Goal: Task Accomplishment & Management: Use online tool/utility

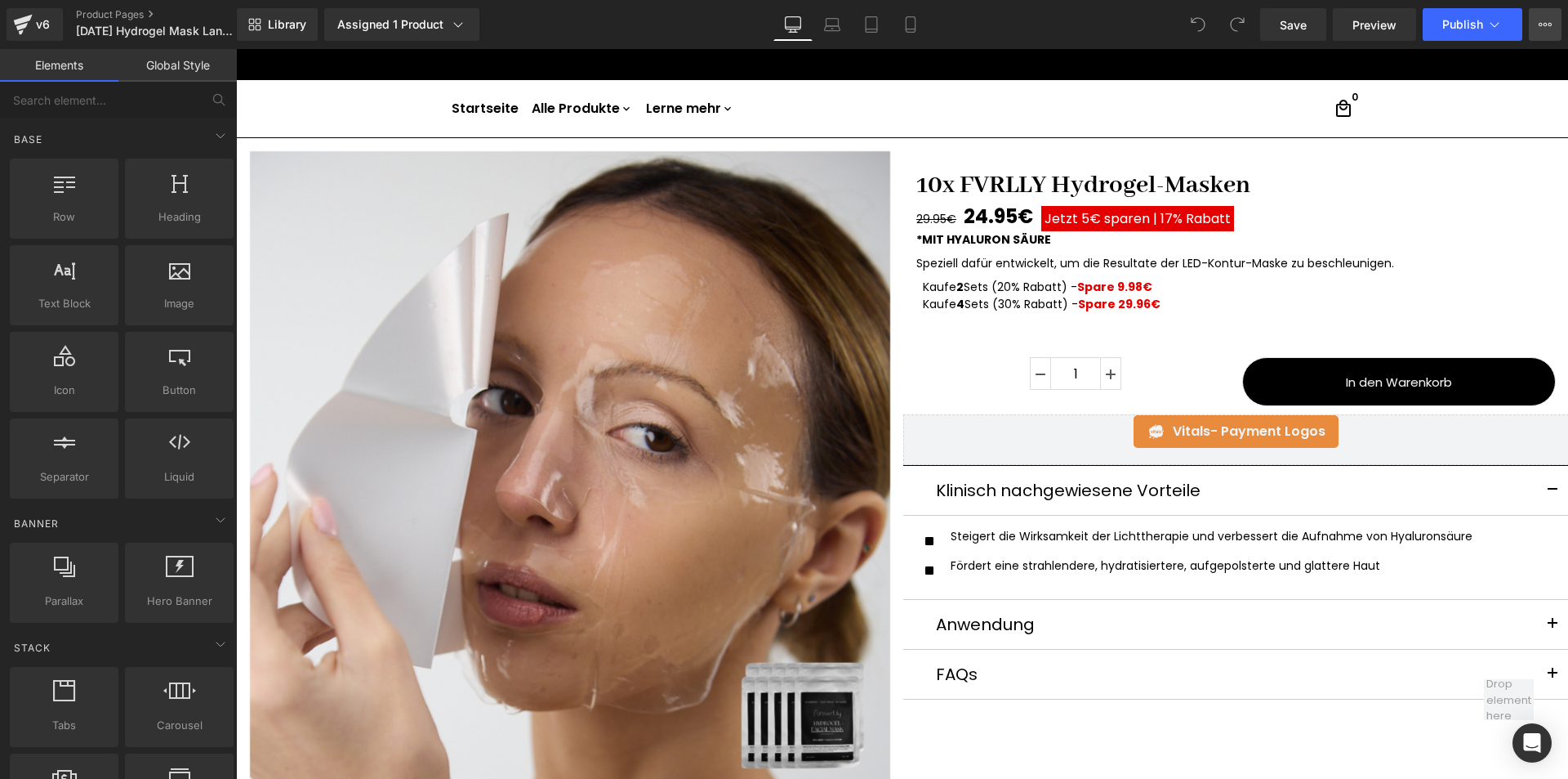
click at [1545, 16] on button "View Live Page View with current Template Save Template to Library Schedule Pub…" at bounding box center [1545, 24] width 33 height 33
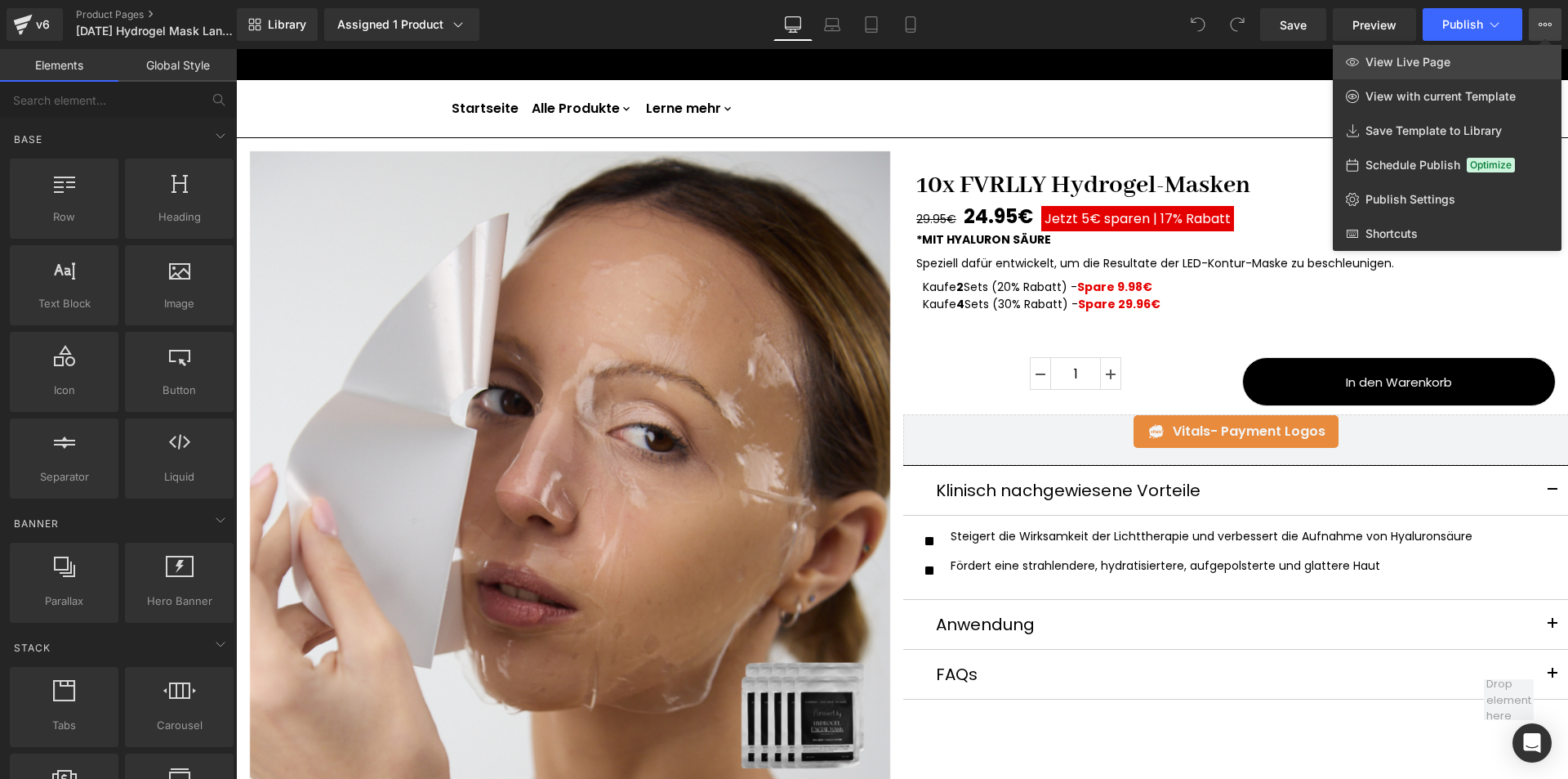
click at [1377, 57] on span "View Live Page" at bounding box center [1408, 61] width 85 height 15
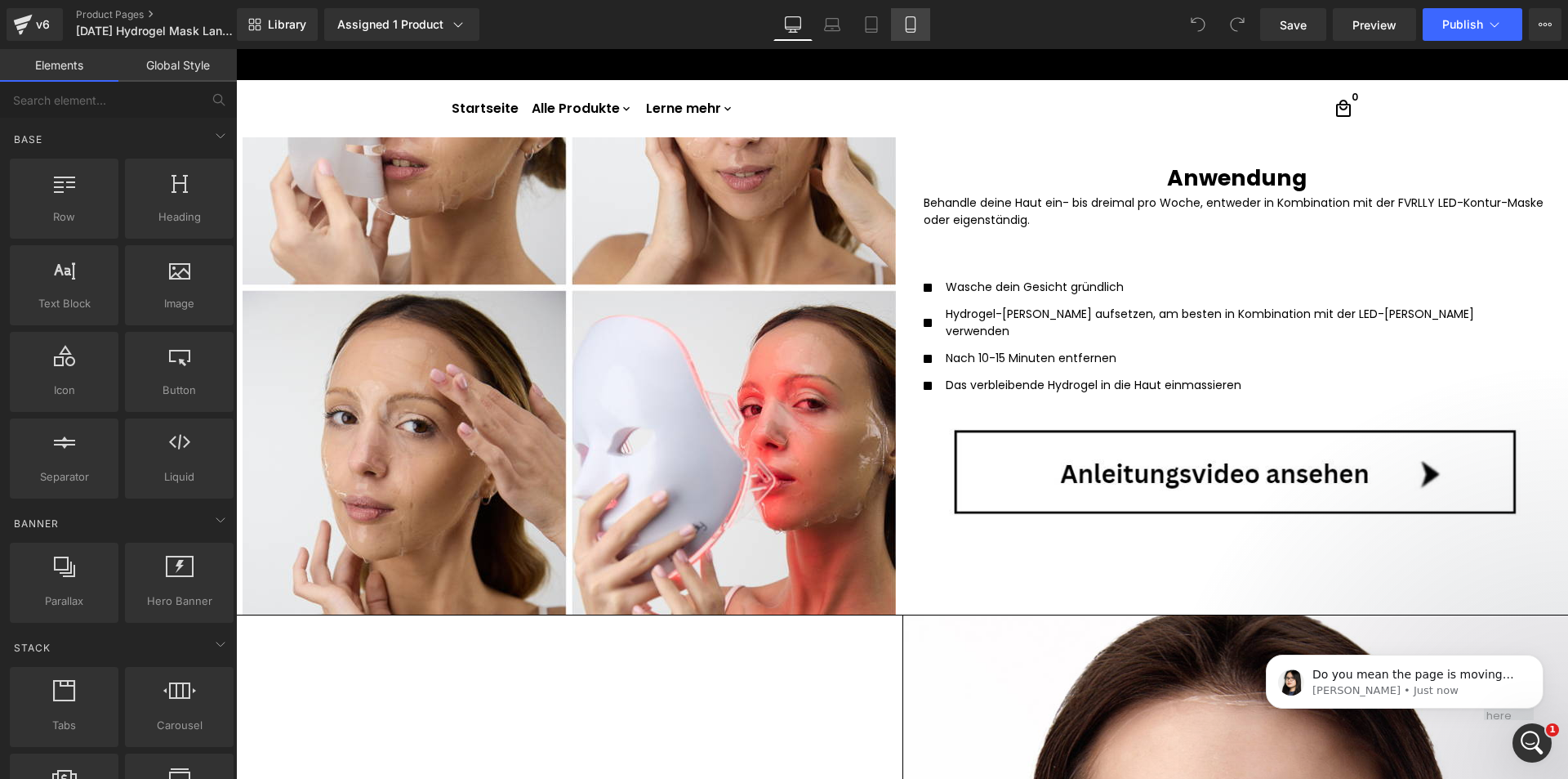
click at [912, 22] on icon at bounding box center [910, 24] width 16 height 16
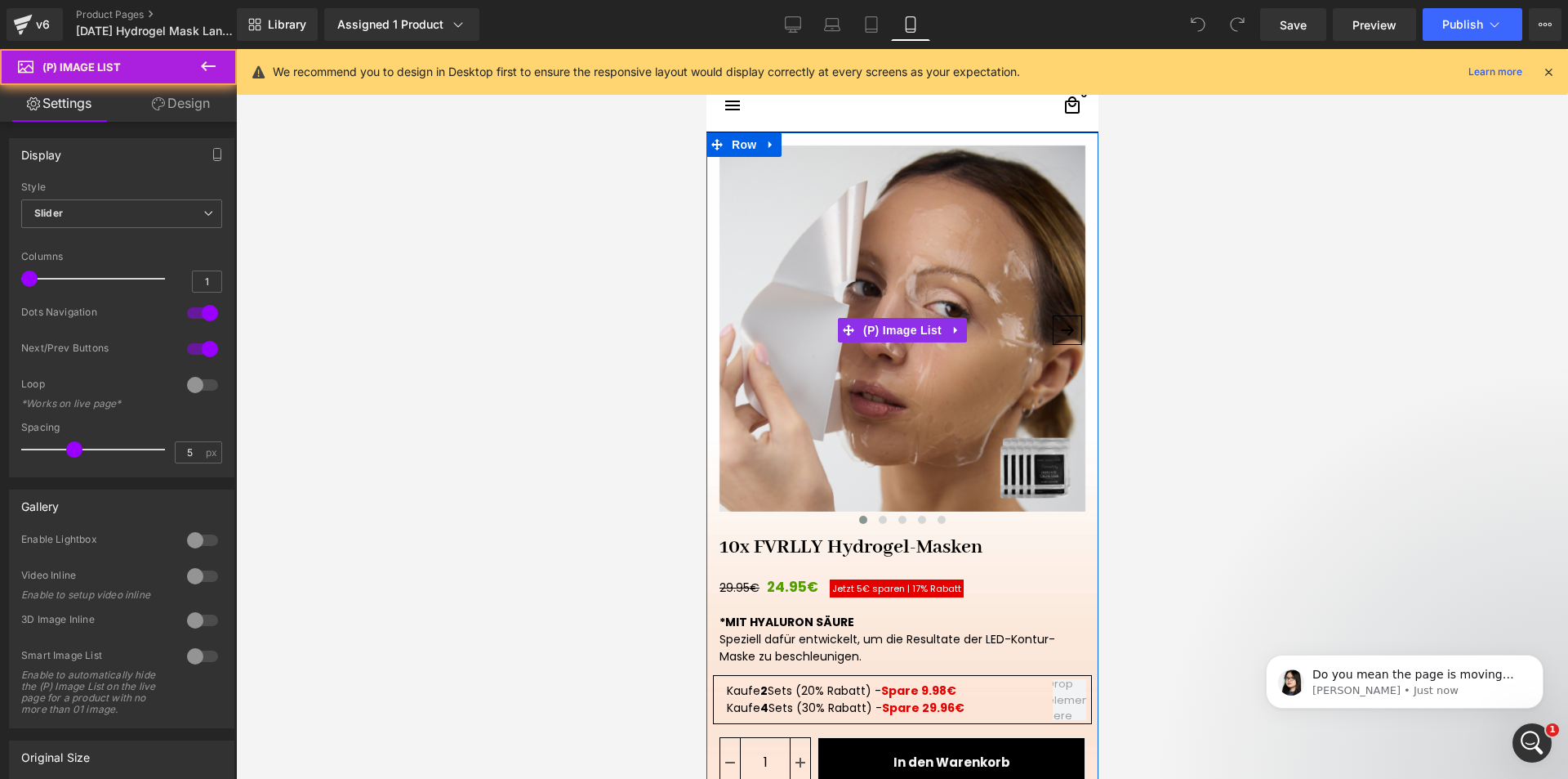
drag, startPoint x: 908, startPoint y: 333, endPoint x: 817, endPoint y: 340, distance: 91.3
click at [828, 337] on img at bounding box center [901, 328] width 366 height 366
click at [1060, 327] on button "›" at bounding box center [1066, 329] width 29 height 29
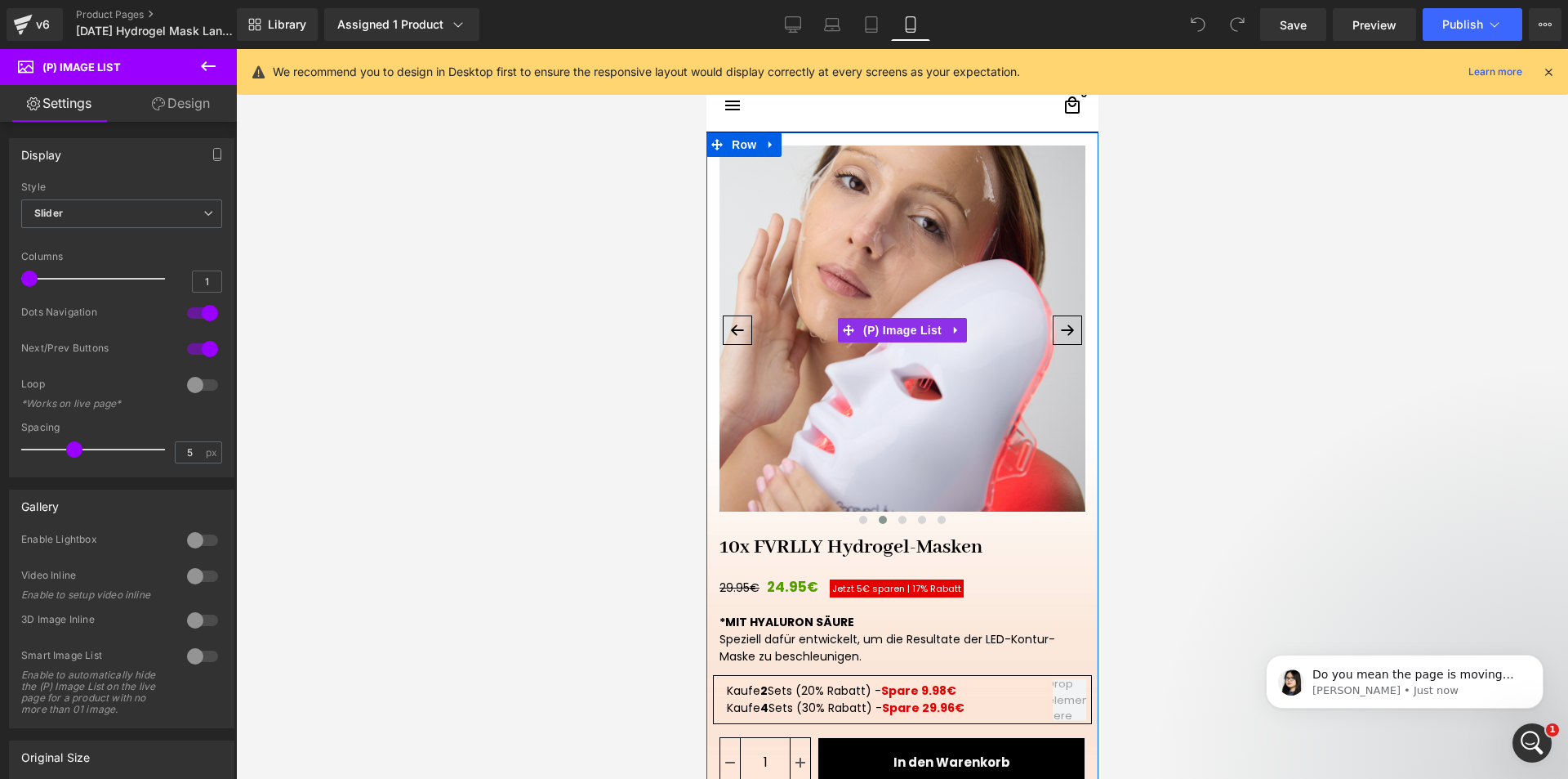
click at [1060, 327] on button "›" at bounding box center [1066, 329] width 29 height 29
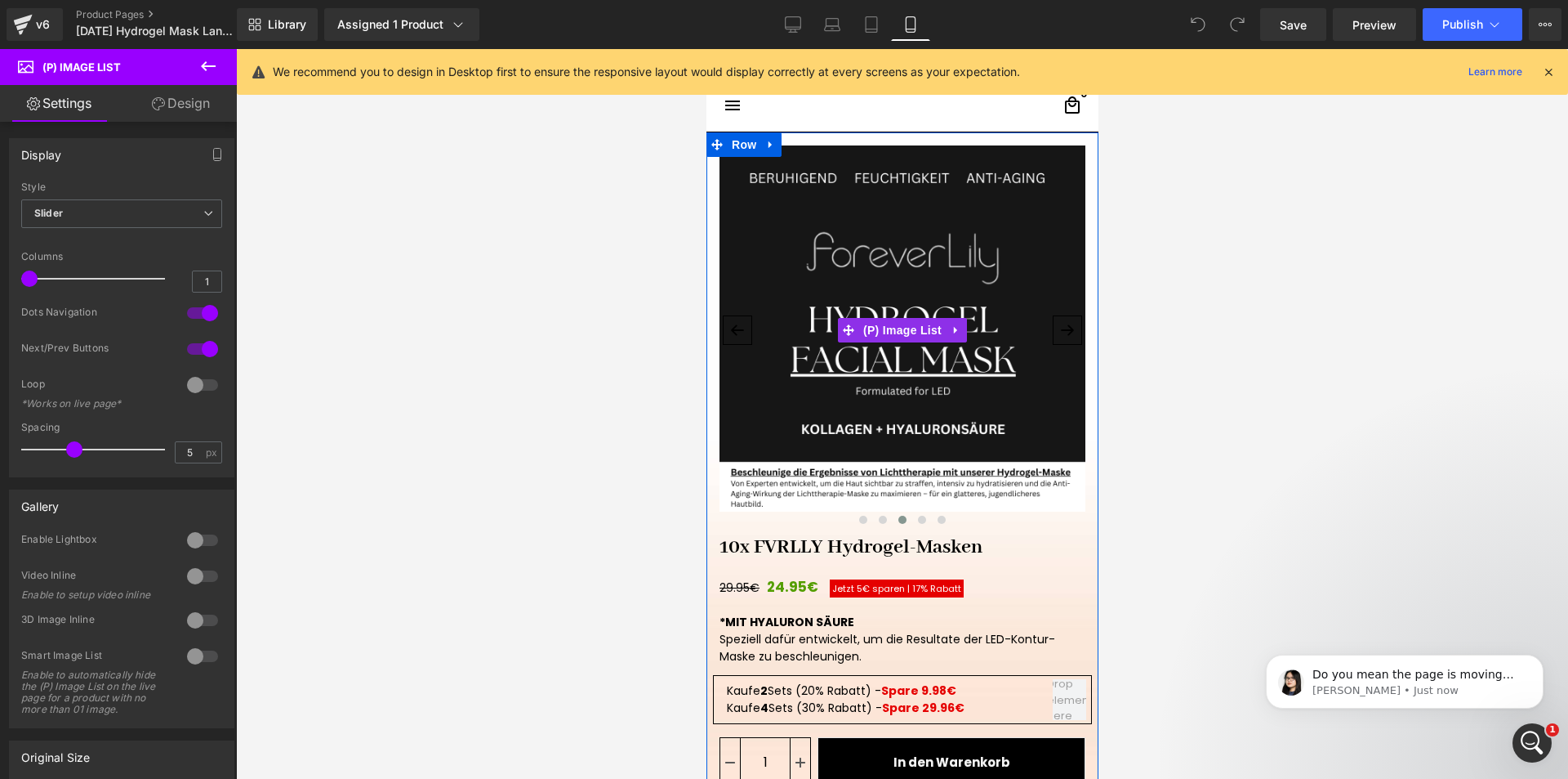
click at [1057, 332] on button "›" at bounding box center [1066, 329] width 29 height 29
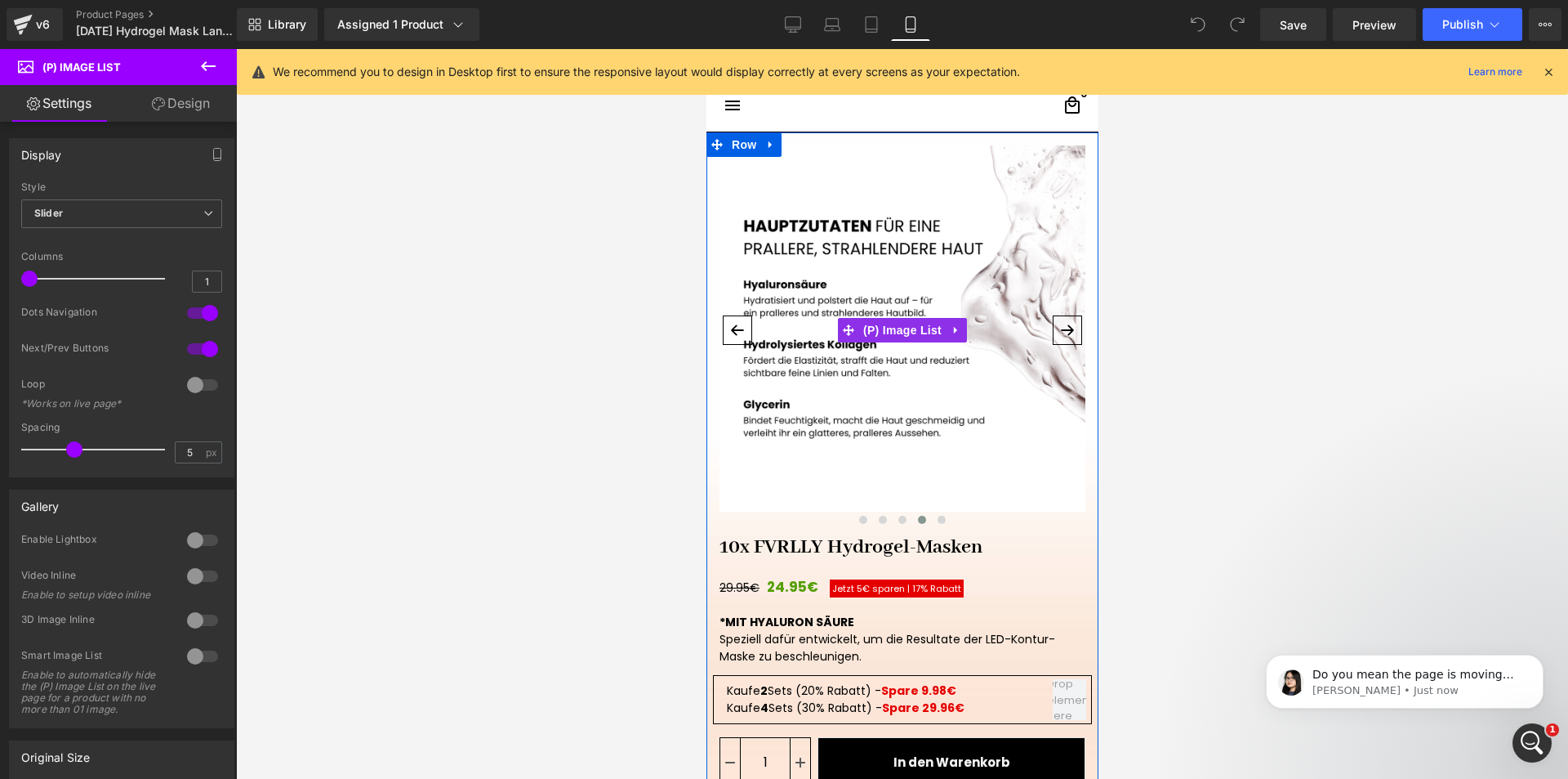
click at [1057, 332] on button "›" at bounding box center [1066, 329] width 29 height 29
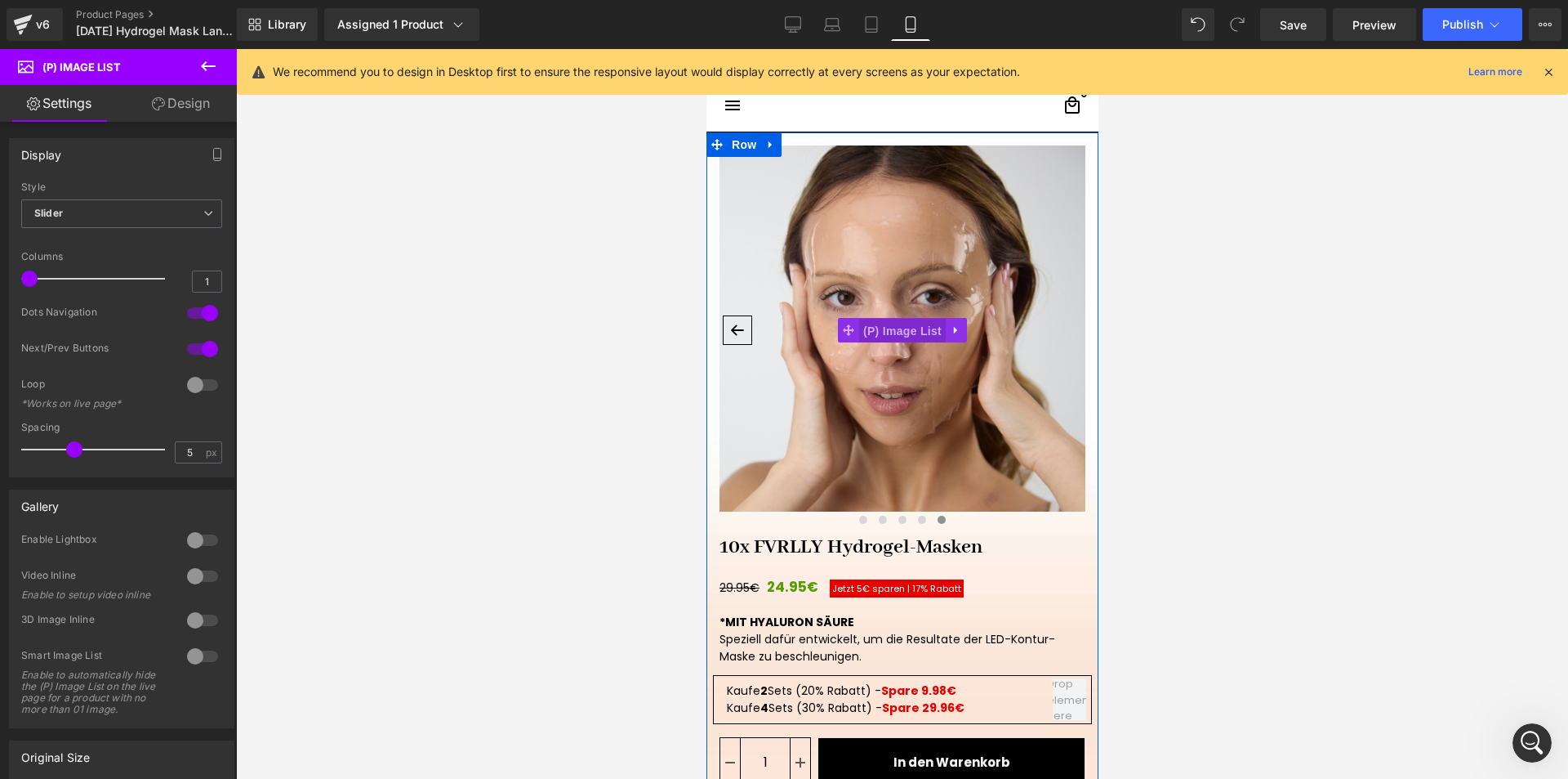
click at [885, 329] on span "(P) Image List" at bounding box center [901, 331] width 86 height 25
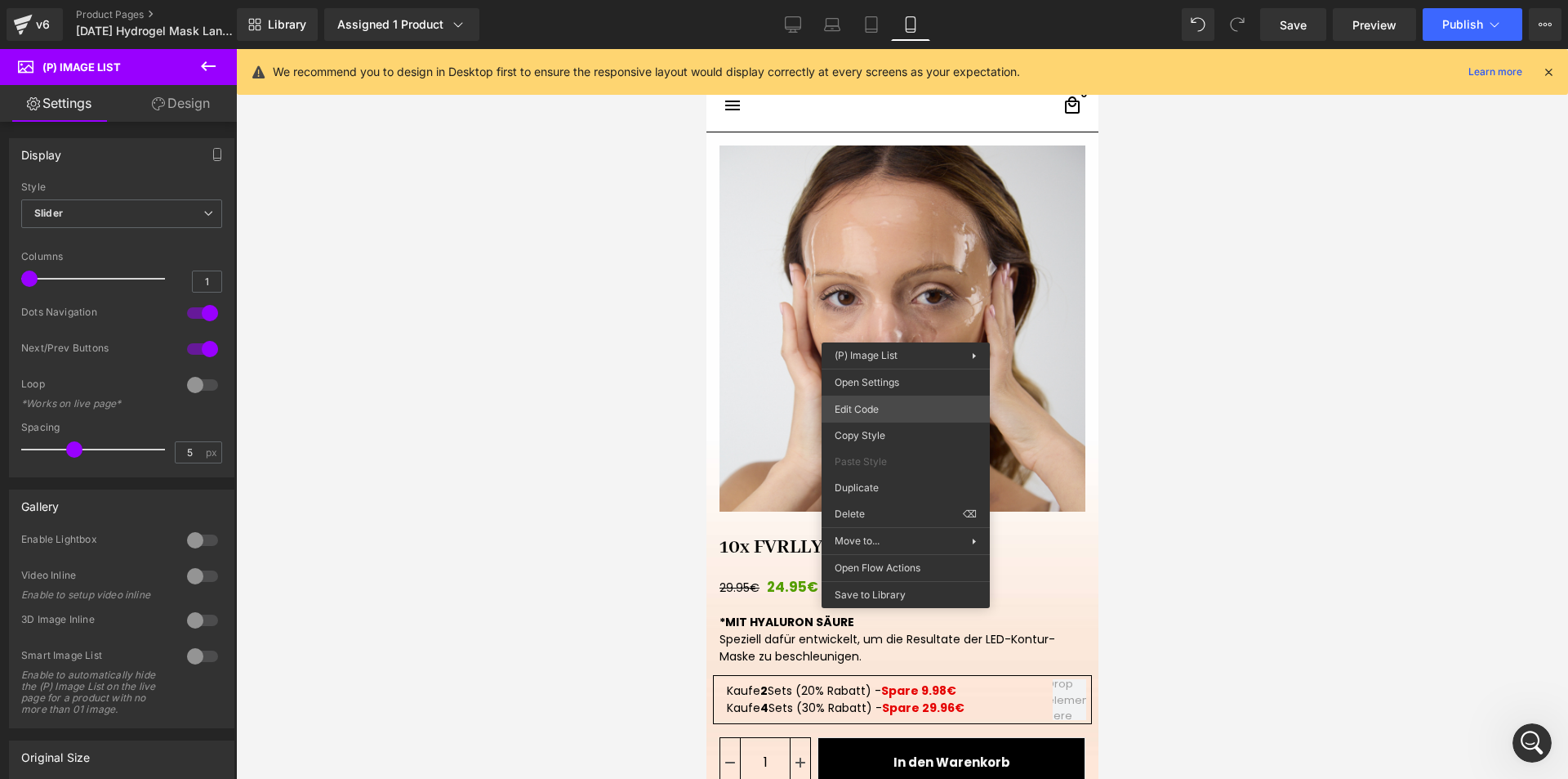
click at [886, 0] on div "(P) Image List You are previewing how the will restyle your page. You can not e…" at bounding box center [784, 0] width 1568 height 0
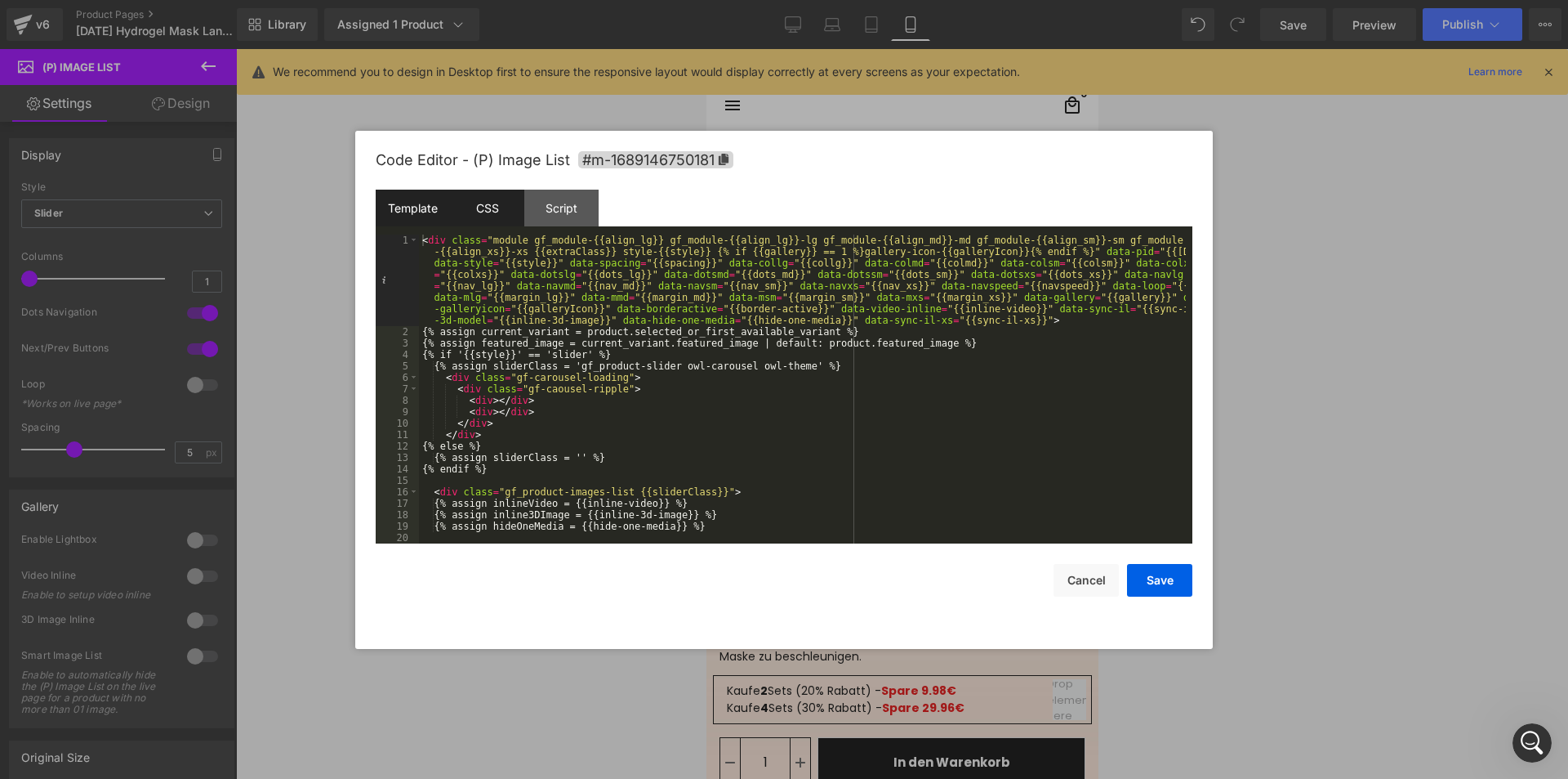
click at [481, 213] on div "CSS" at bounding box center [488, 207] width 75 height 37
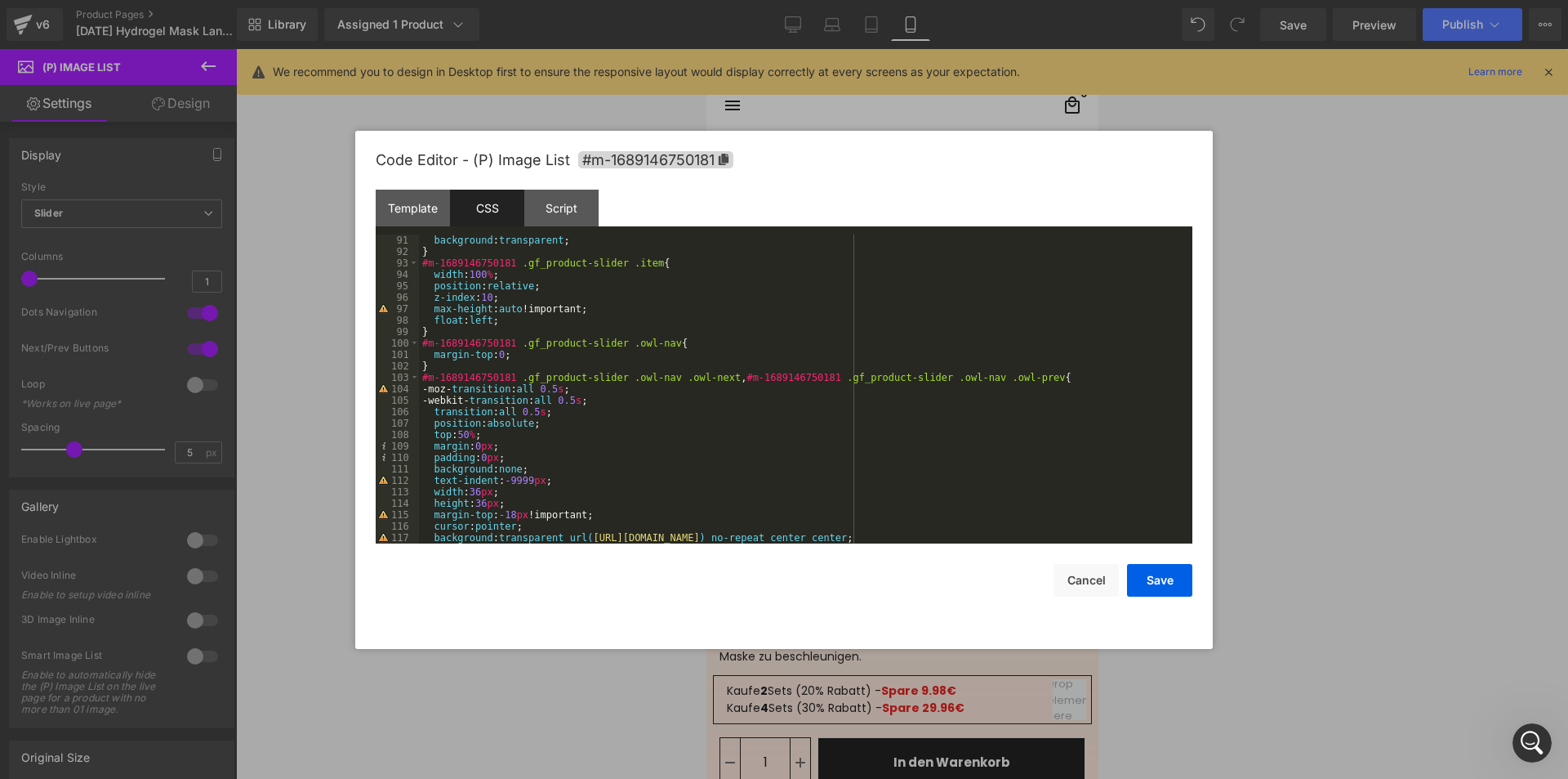
scroll to position [1128, 0]
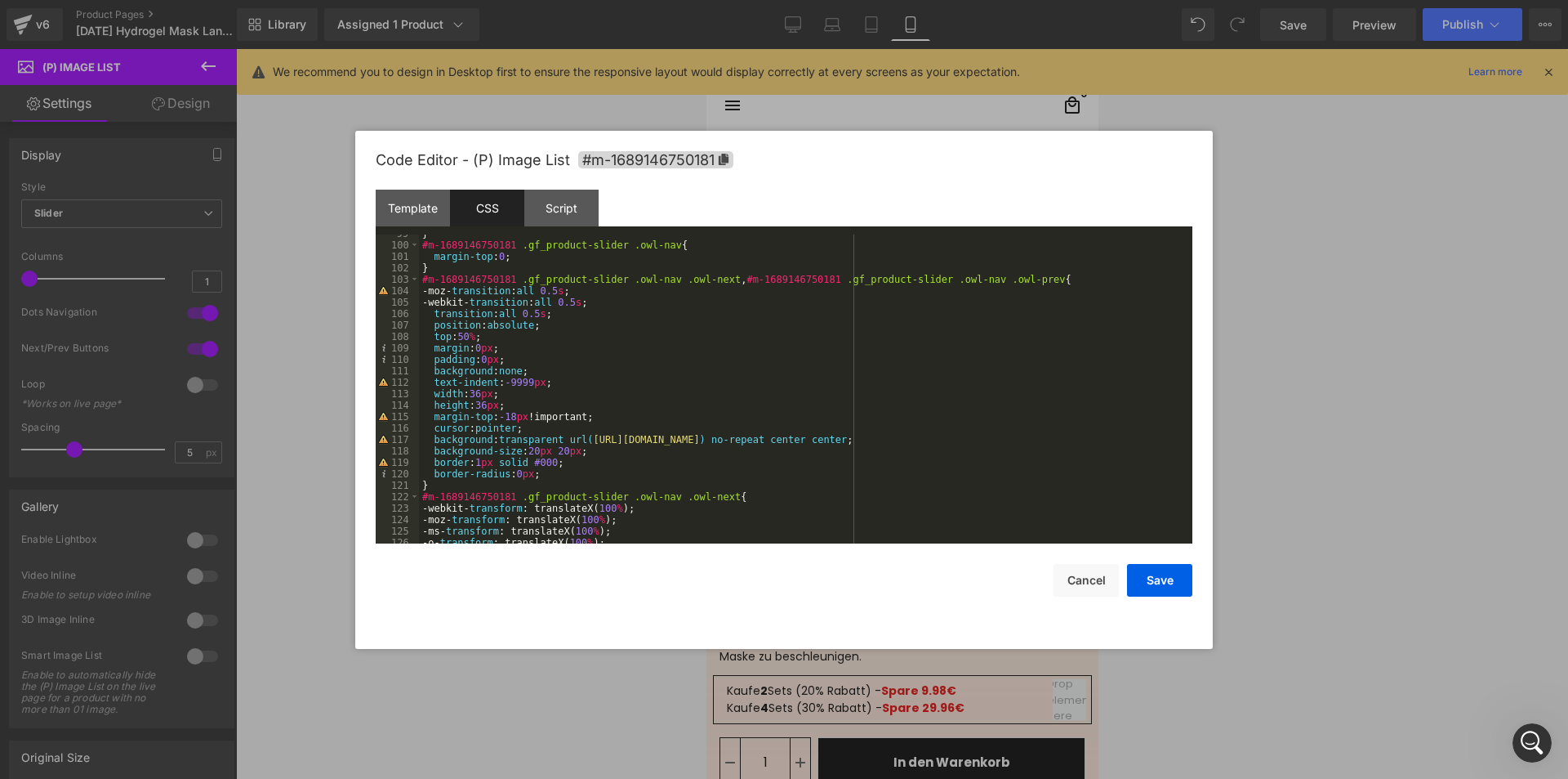
click at [481, 390] on div "} #m-1689146750181 .gf_product-slider .owl-nav { margin-top : 0 ; } #m-16891467…" at bounding box center [803, 394] width 767 height 332
click at [471, 394] on div "} #m-1689146750181 .gf_product-slider .owl-nav { margin-top : 0 ; } #m-16891467…" at bounding box center [803, 394] width 767 height 332
click at [477, 402] on div "} #m-1689146750181 .gf_product-slider .owl-nav { margin-top : 0 ; } #m-16891467…" at bounding box center [803, 394] width 767 height 332
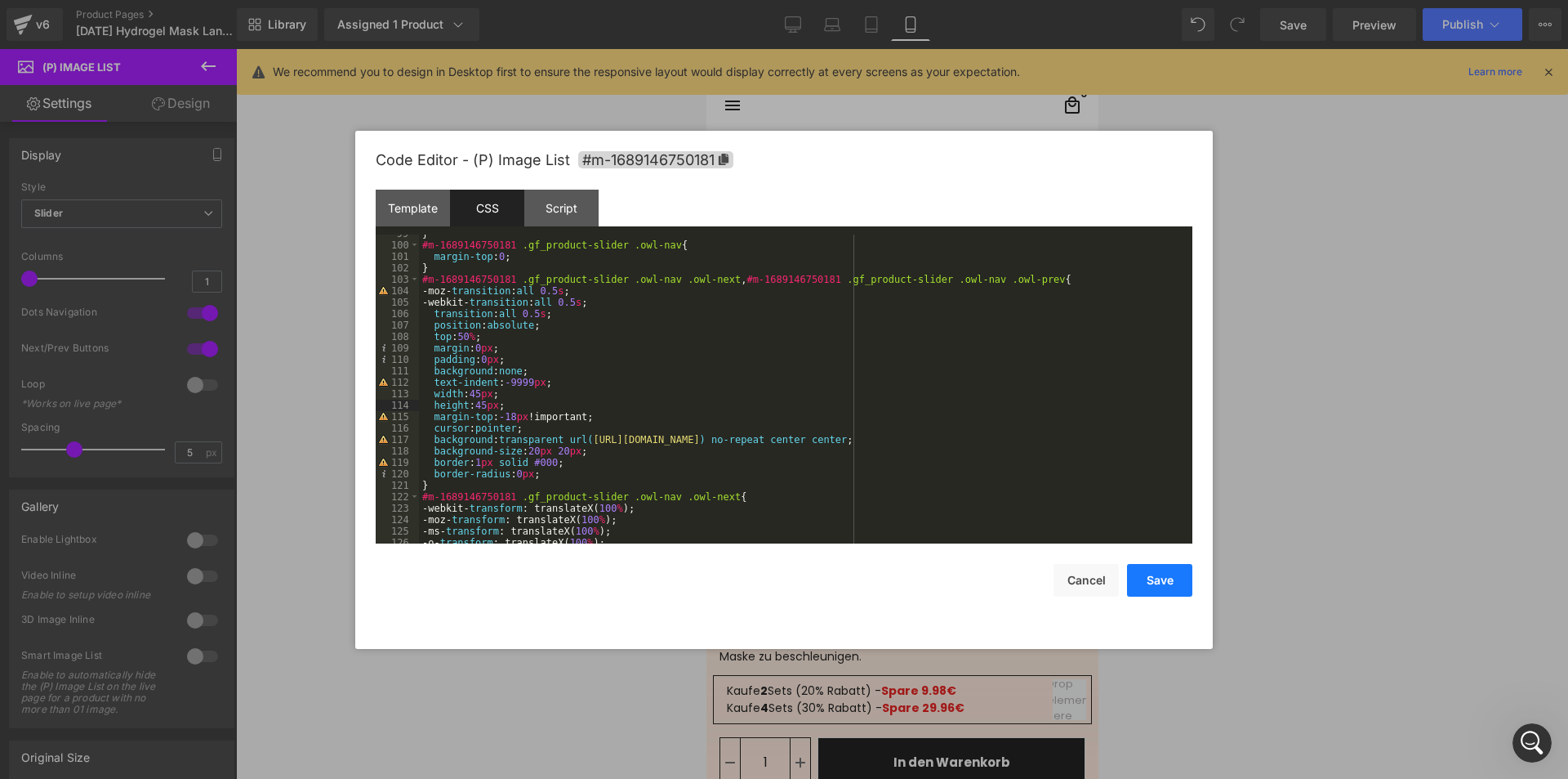
click at [1152, 572] on button "Save" at bounding box center [1160, 580] width 65 height 33
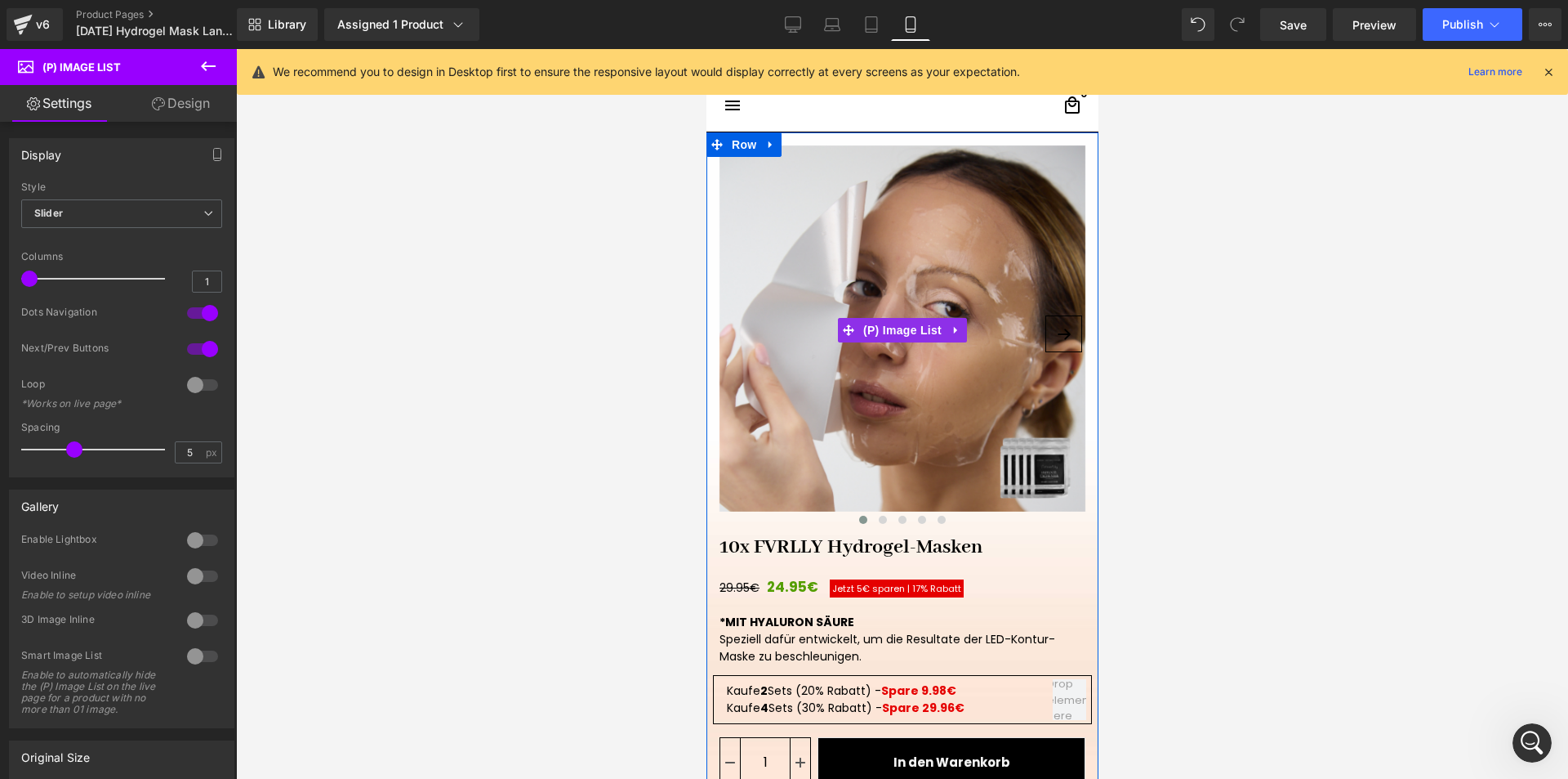
click at [1056, 337] on button "›" at bounding box center [1063, 333] width 36 height 37
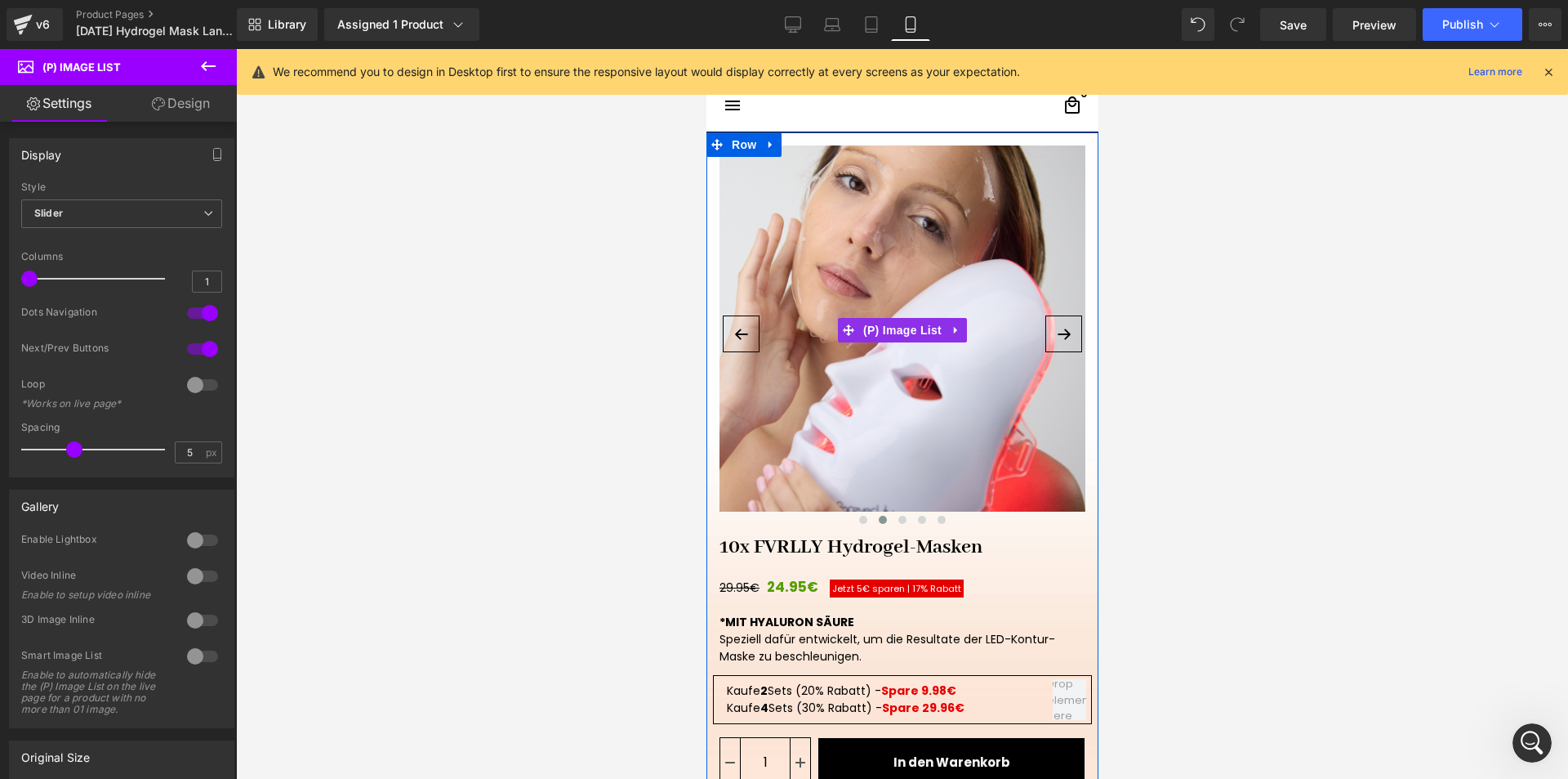
click at [1056, 337] on button "›" at bounding box center [1063, 333] width 36 height 37
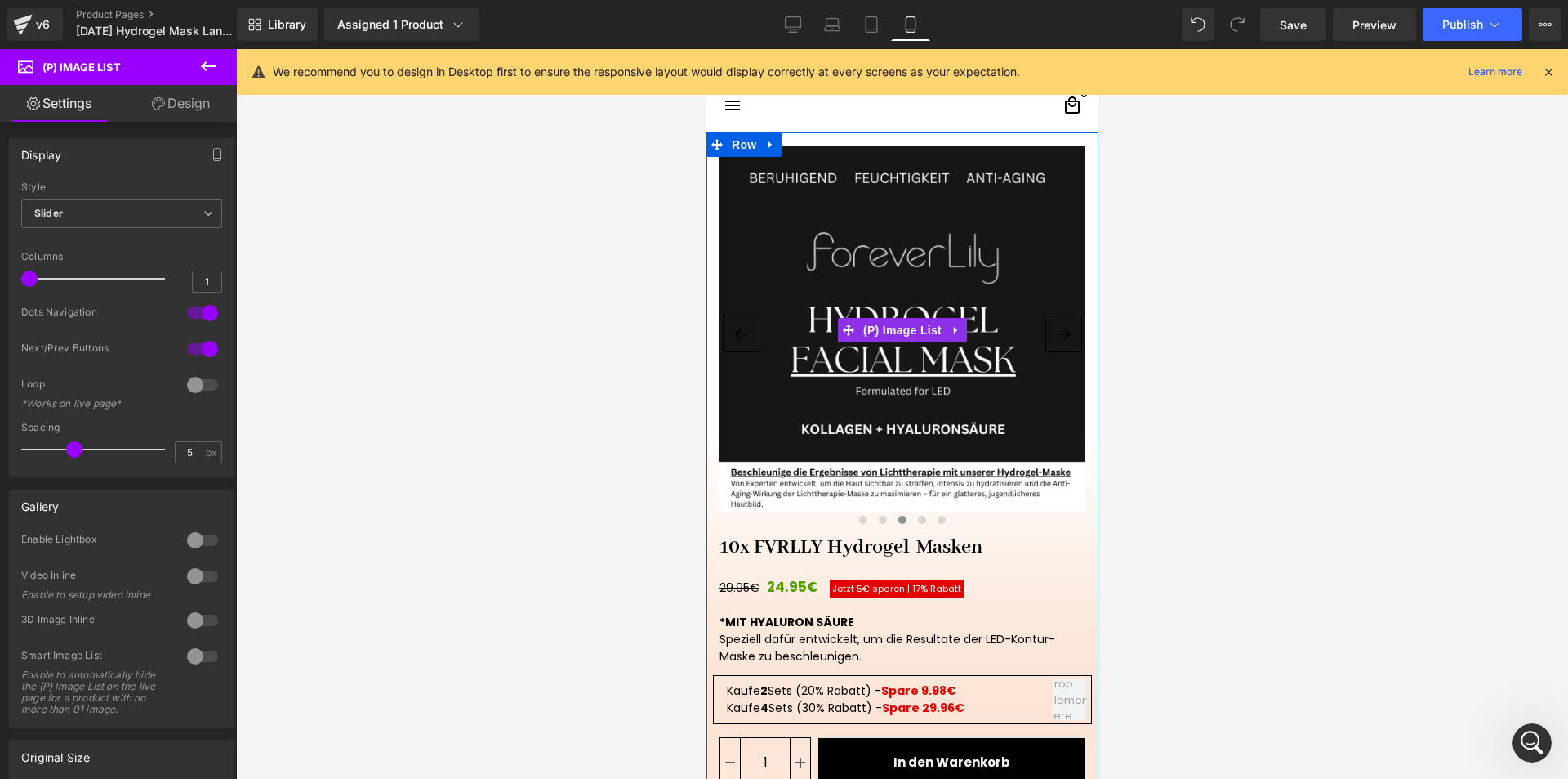
click at [1056, 337] on button "›" at bounding box center [1063, 333] width 36 height 37
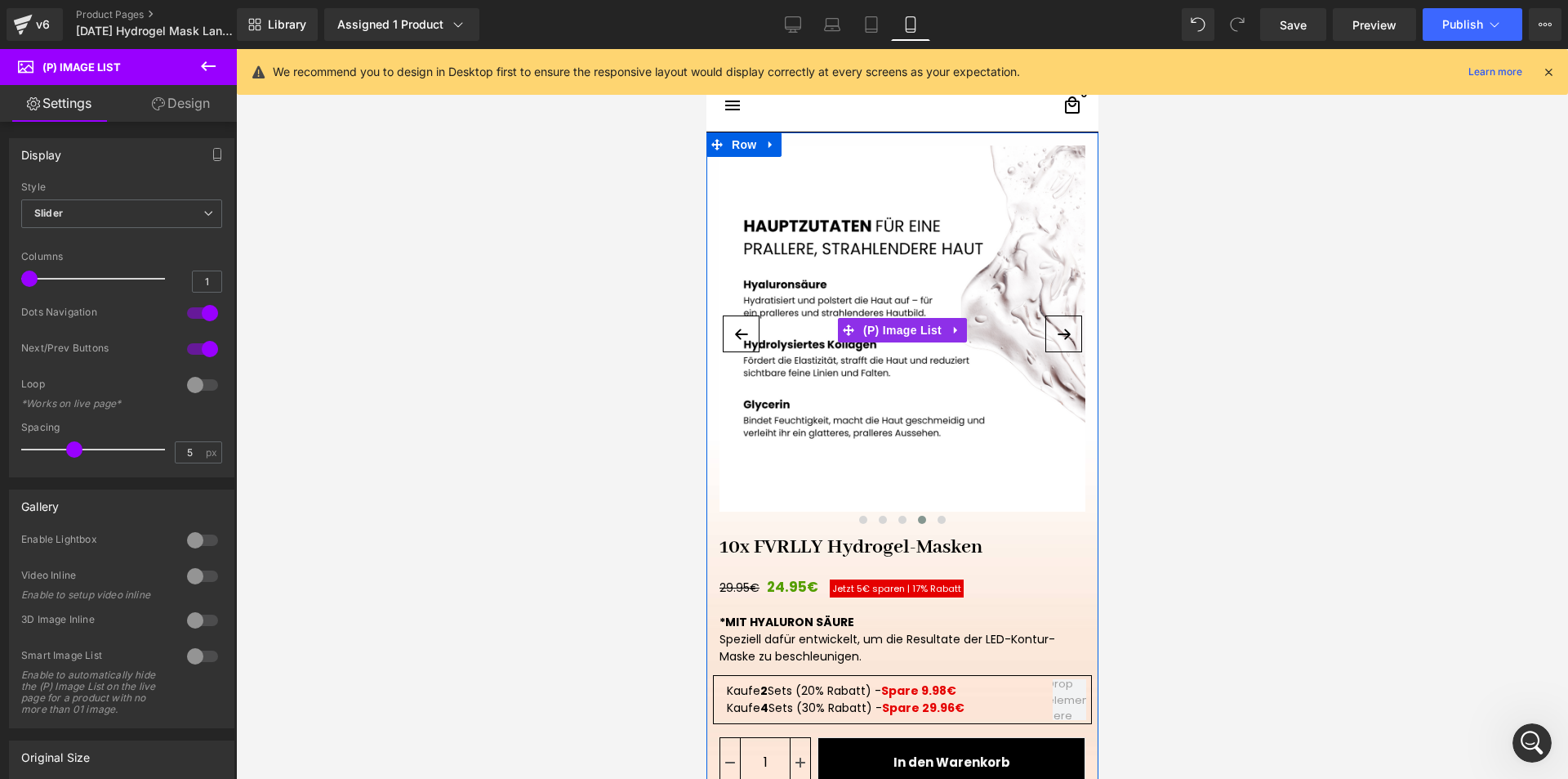
click at [1056, 337] on button "›" at bounding box center [1063, 333] width 36 height 37
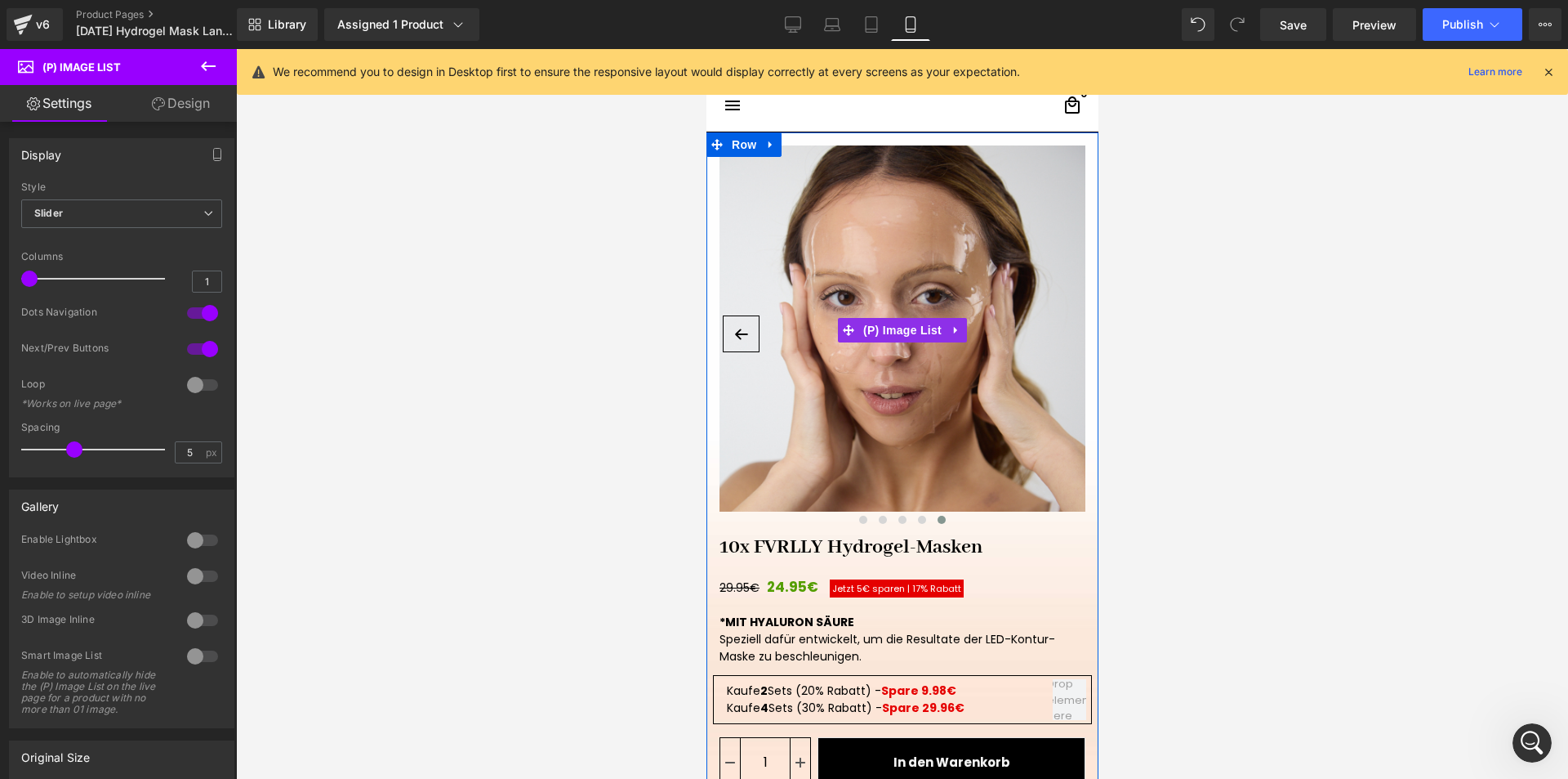
click at [743, 326] on button "‹" at bounding box center [740, 333] width 36 height 37
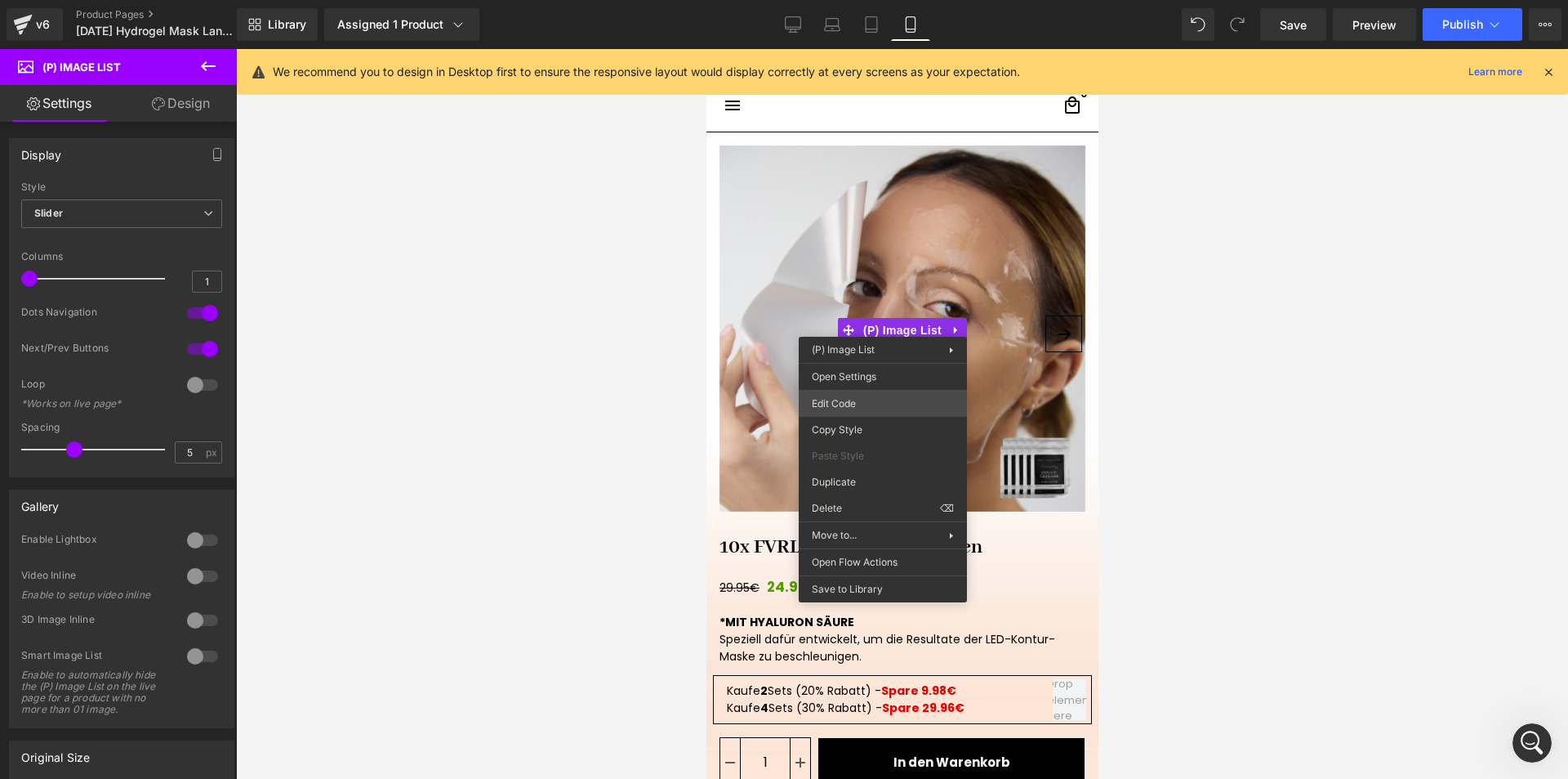
click at [835, 0] on div "(P) Image List You are previewing how the will restyle your page. You can not e…" at bounding box center [784, 0] width 1568 height 0
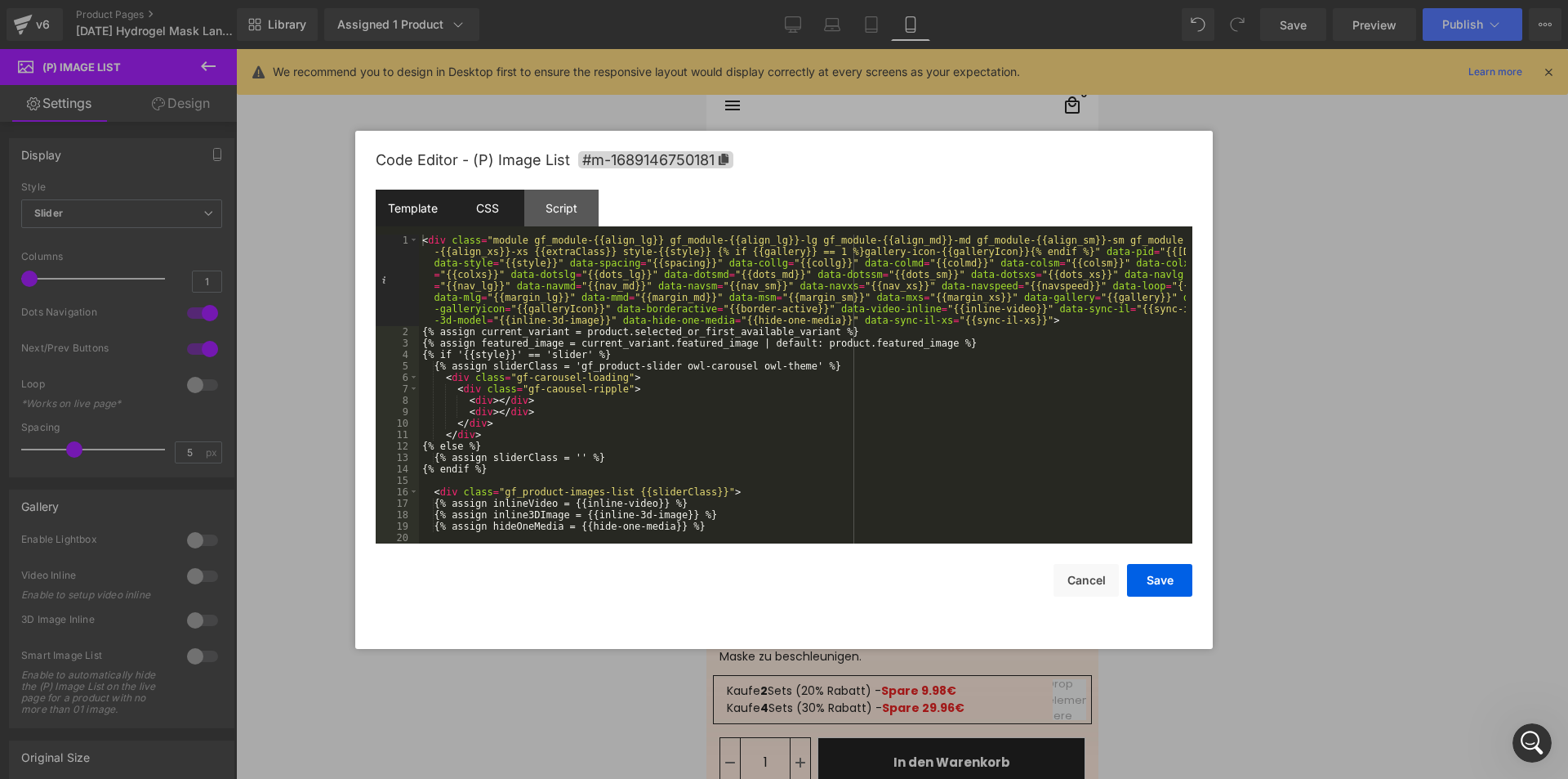
click at [473, 211] on div "CSS" at bounding box center [488, 207] width 75 height 37
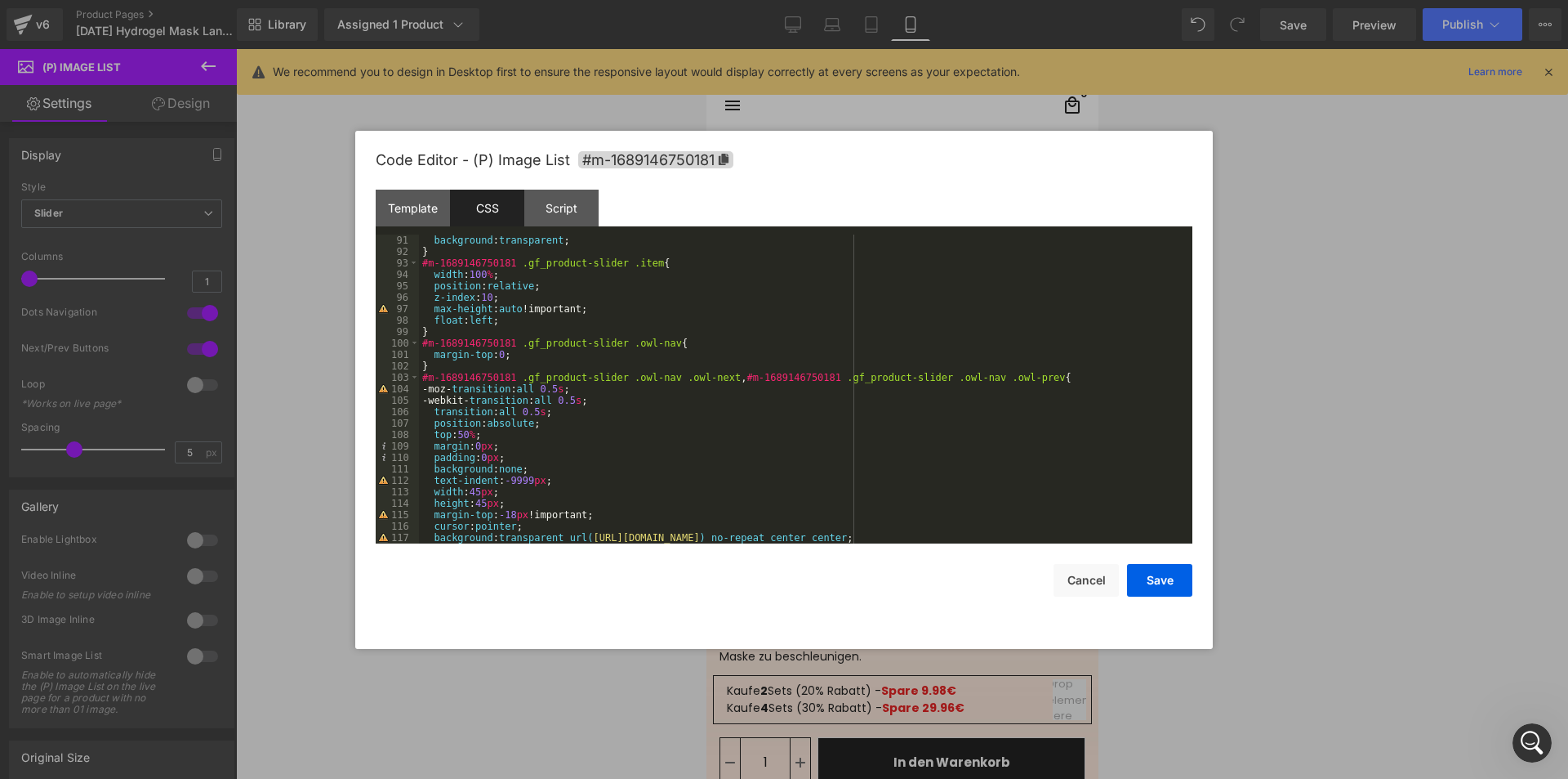
scroll to position [1079, 0]
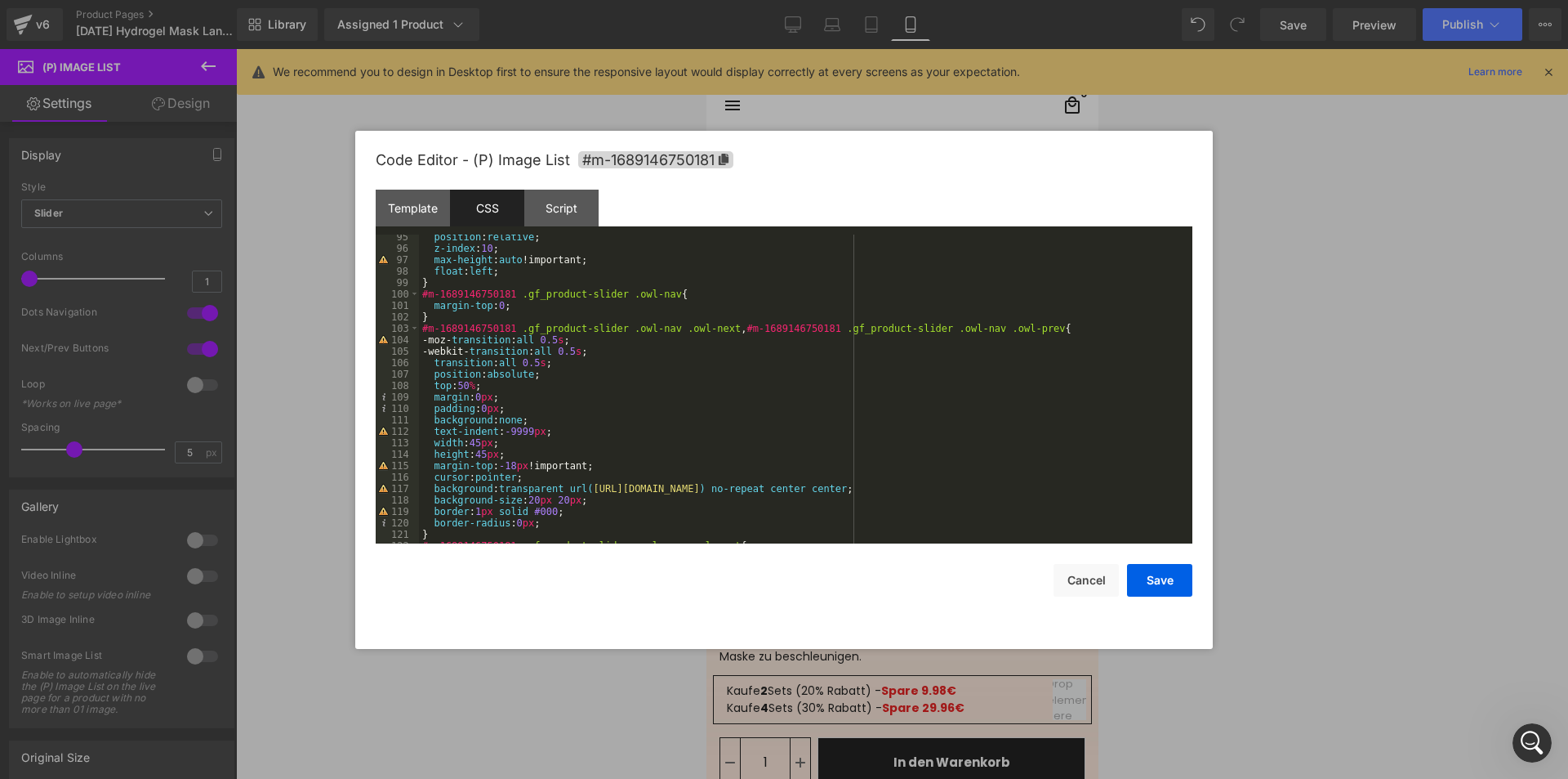
click at [475, 446] on div "position : relative ; z-index : 10 ; max-height : auto !important; float : left…" at bounding box center [803, 397] width 767 height 332
click at [489, 444] on div "position : relative ; z-index : 10 ; max-height : auto !important; float : left…" at bounding box center [803, 397] width 767 height 332
click at [482, 456] on div "position : relative ; z-index : 10 ; max-height : auto !important; float : left…" at bounding box center [803, 397] width 767 height 332
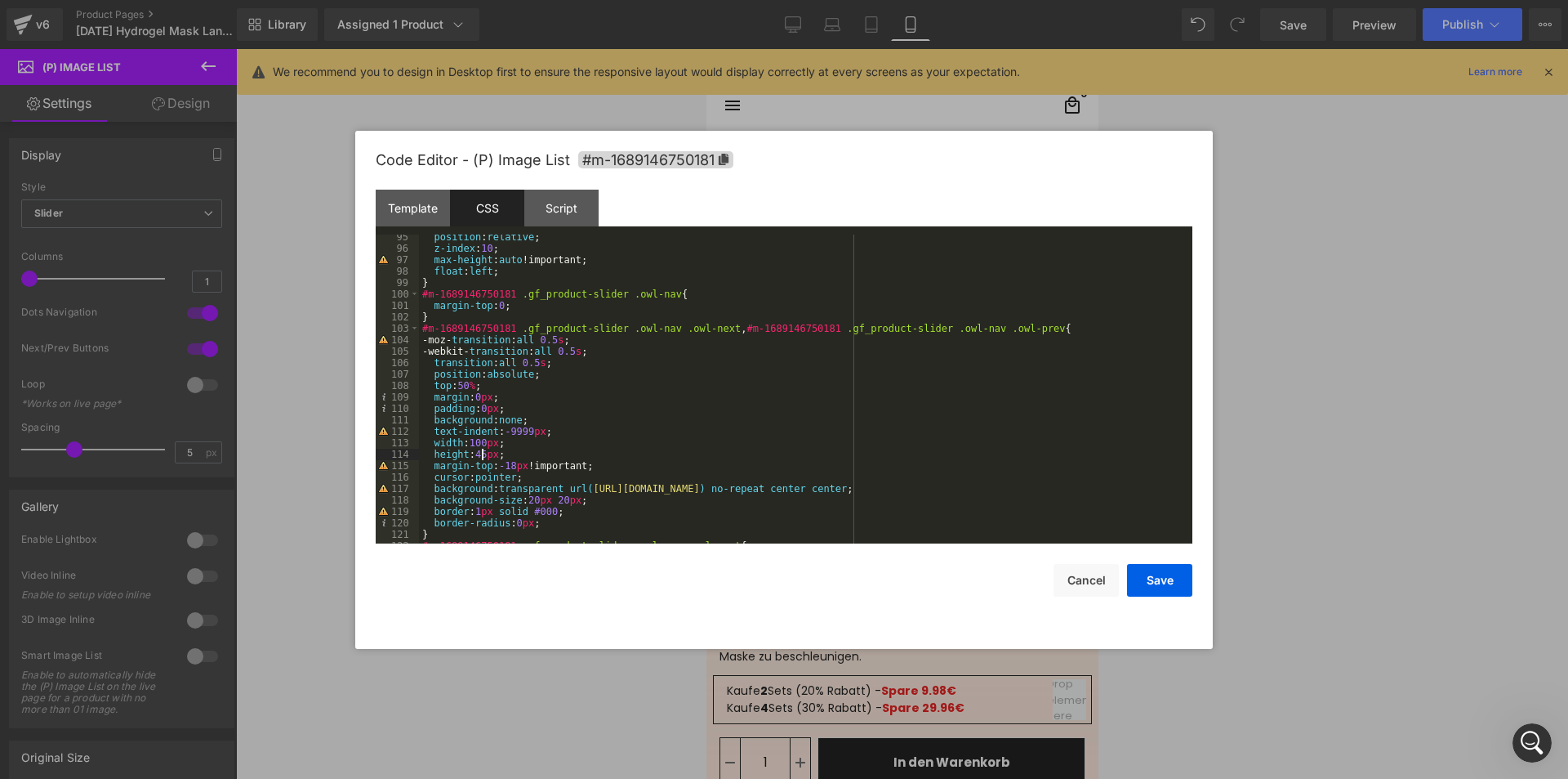
click at [482, 456] on div "position : relative ; z-index : 10 ; max-height : auto !important; float : left…" at bounding box center [803, 397] width 767 height 332
click at [1174, 585] on button "Save" at bounding box center [1160, 580] width 65 height 33
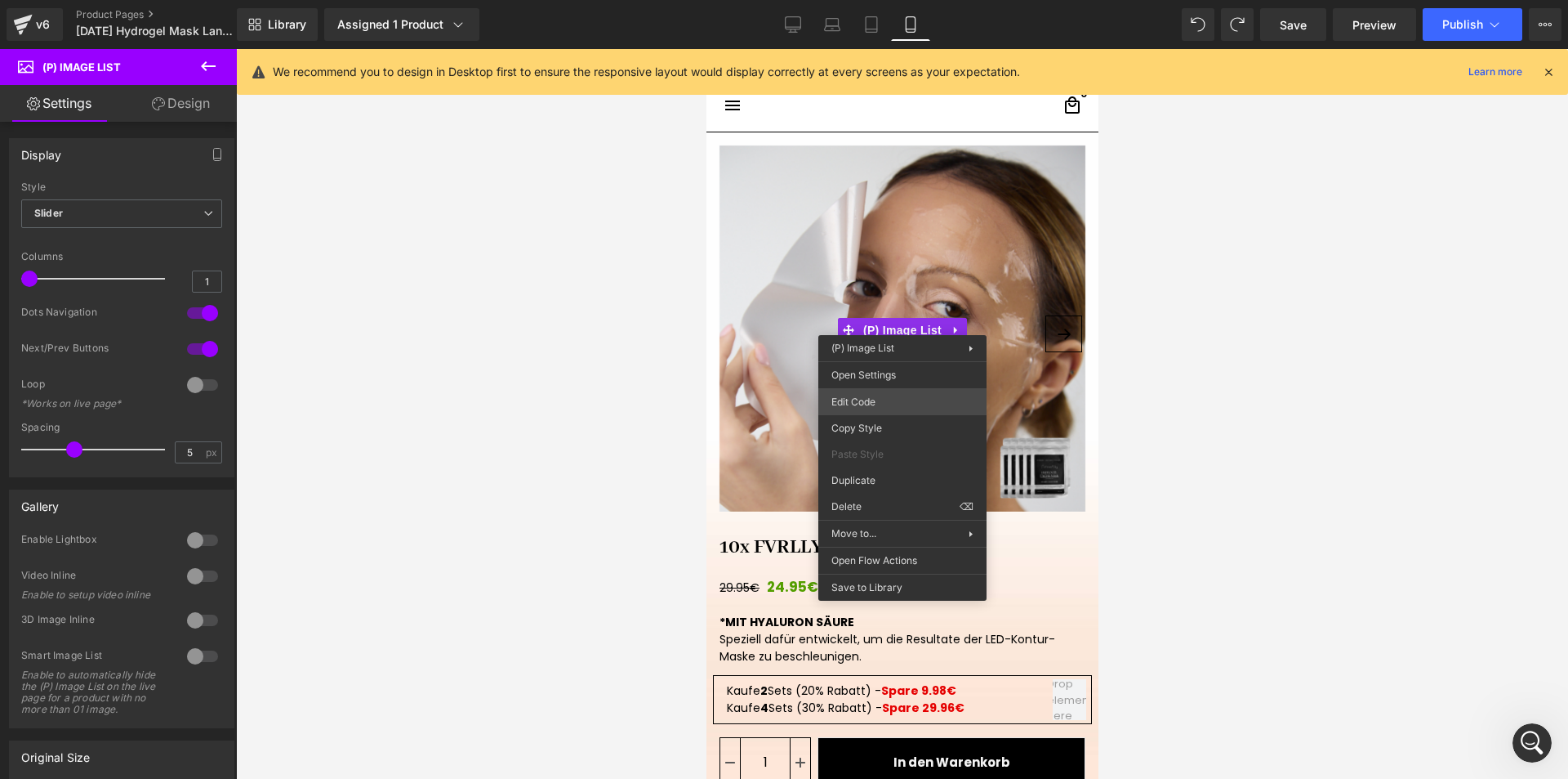
click at [877, 0] on div "(P) Image List You are previewing how the will restyle your page. You can not e…" at bounding box center [784, 0] width 1568 height 0
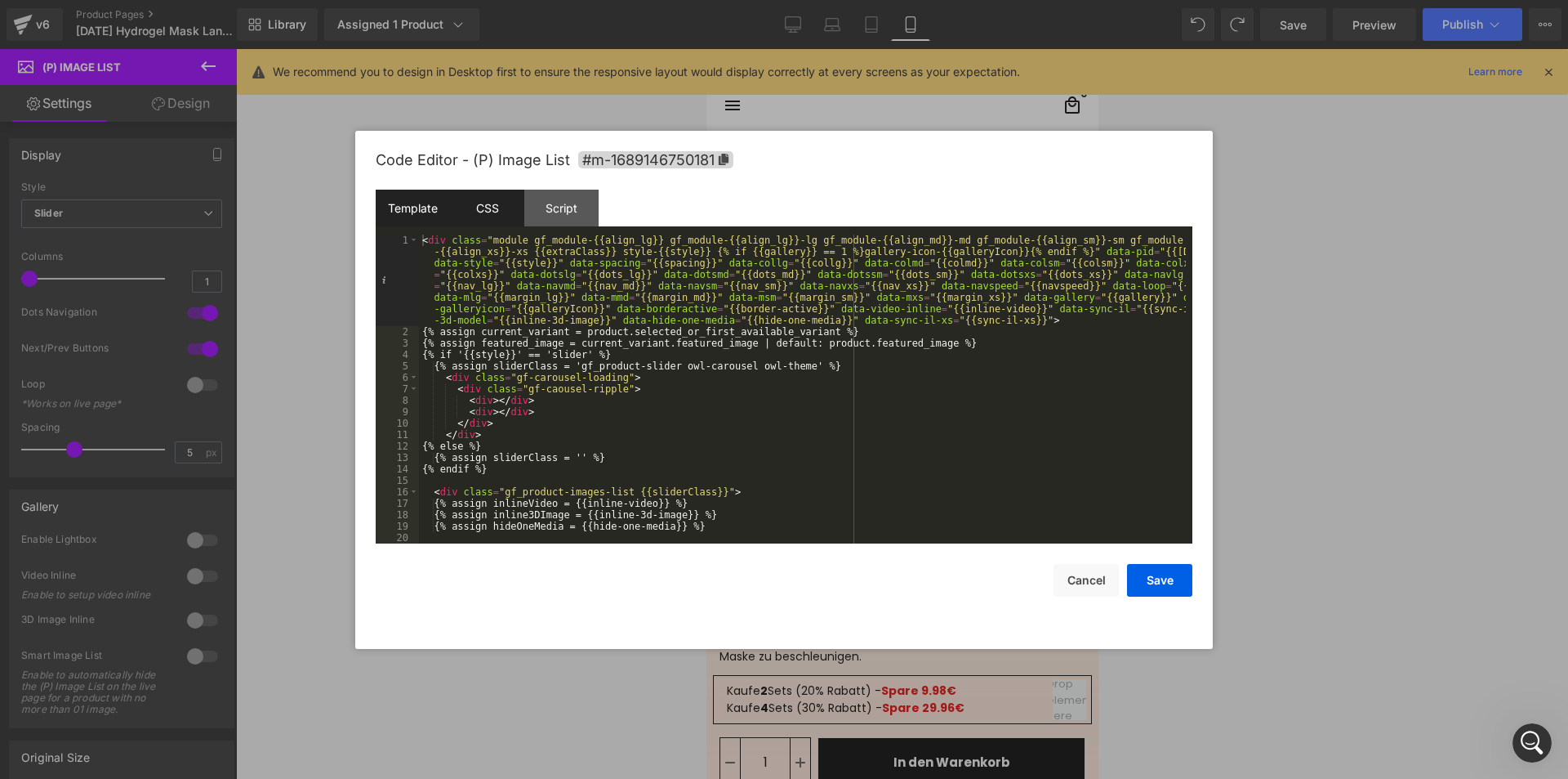
click at [491, 198] on div "CSS" at bounding box center [488, 207] width 75 height 37
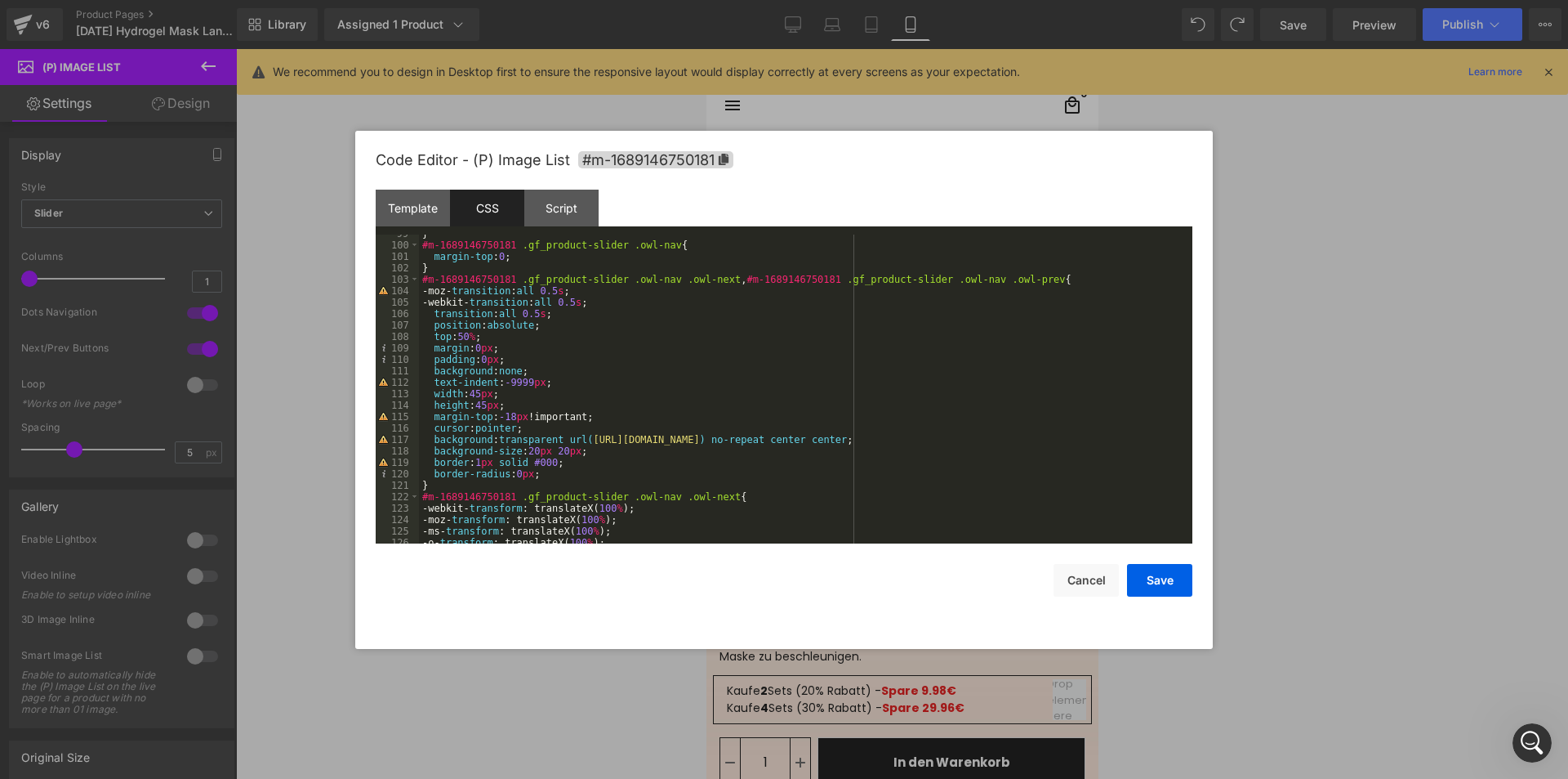
scroll to position [1128, 0]
click at [476, 393] on div "} #m-1689146750181 .gf_product-slider .owl-nav { margin-top : 0 ; } #m-16891467…" at bounding box center [803, 394] width 767 height 332
click at [485, 402] on div "} #m-1689146750181 .gf_product-slider .owl-nav { margin-top : 0 ; } #m-16891467…" at bounding box center [803, 394] width 767 height 332
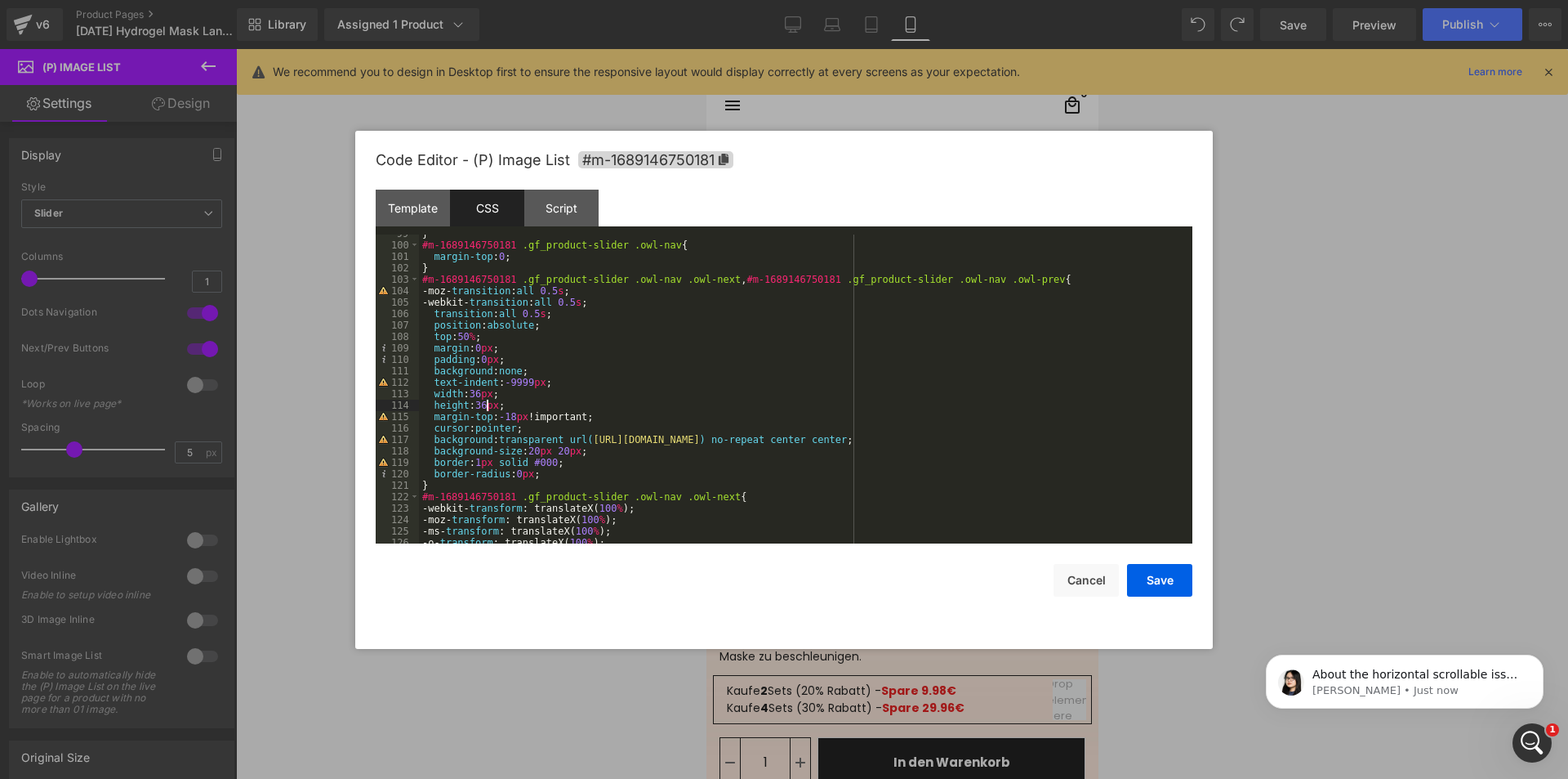
scroll to position [0, 0]
